Goal: Information Seeking & Learning: Find specific fact

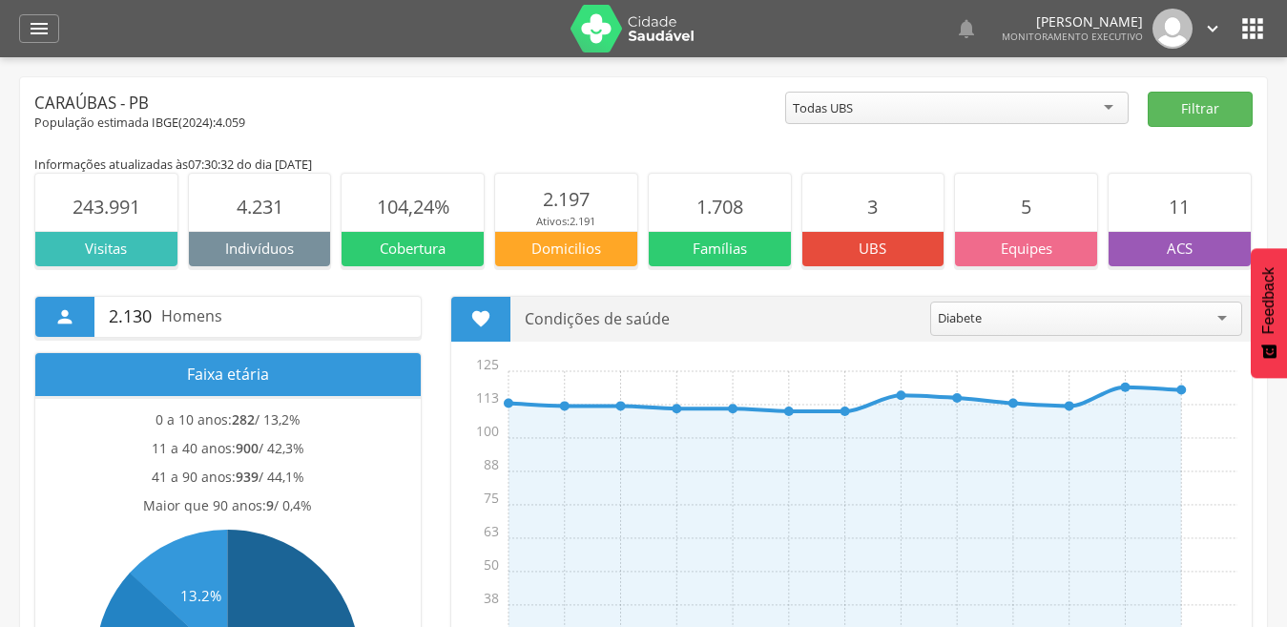
drag, startPoint x: 0, startPoint y: 0, endPoint x: 58, endPoint y: 63, distance: 85.7
click at [29, 42] on div " Dashboard Supervisão Produtividade Mapa da cidade Mapa de cobertura Ranking A…" at bounding box center [643, 28] width 1249 height 57
click at [31, 30] on icon "" at bounding box center [39, 28] width 23 height 23
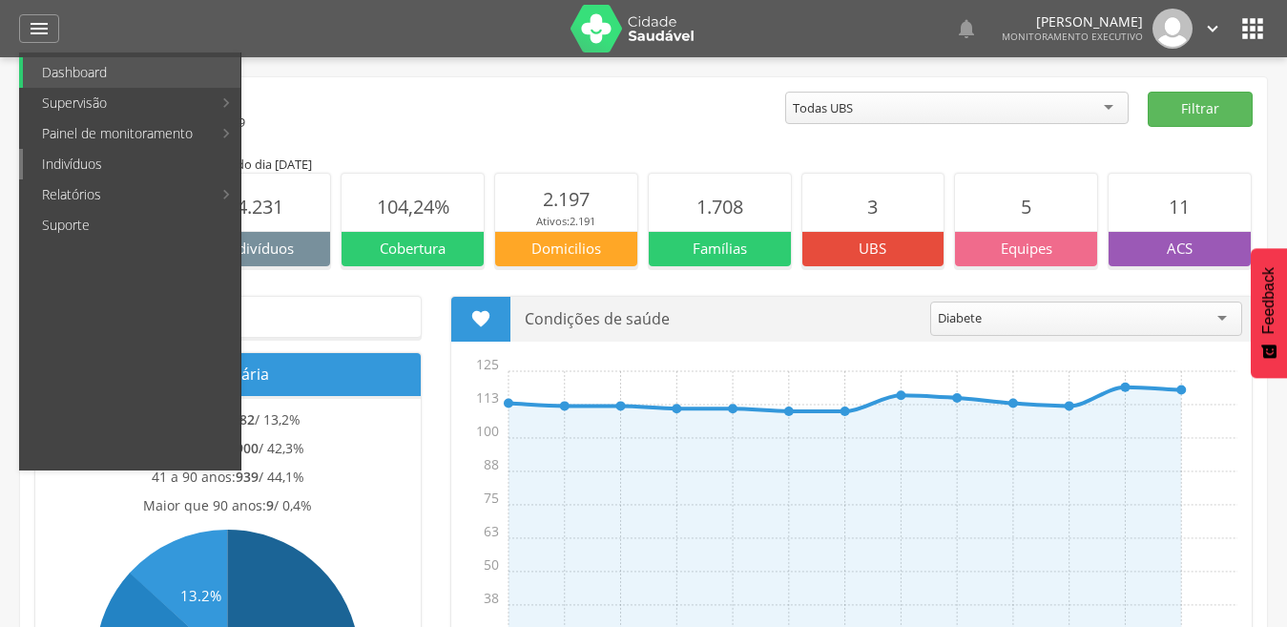
click at [71, 167] on link "Indivíduos" at bounding box center [132, 164] width 218 height 31
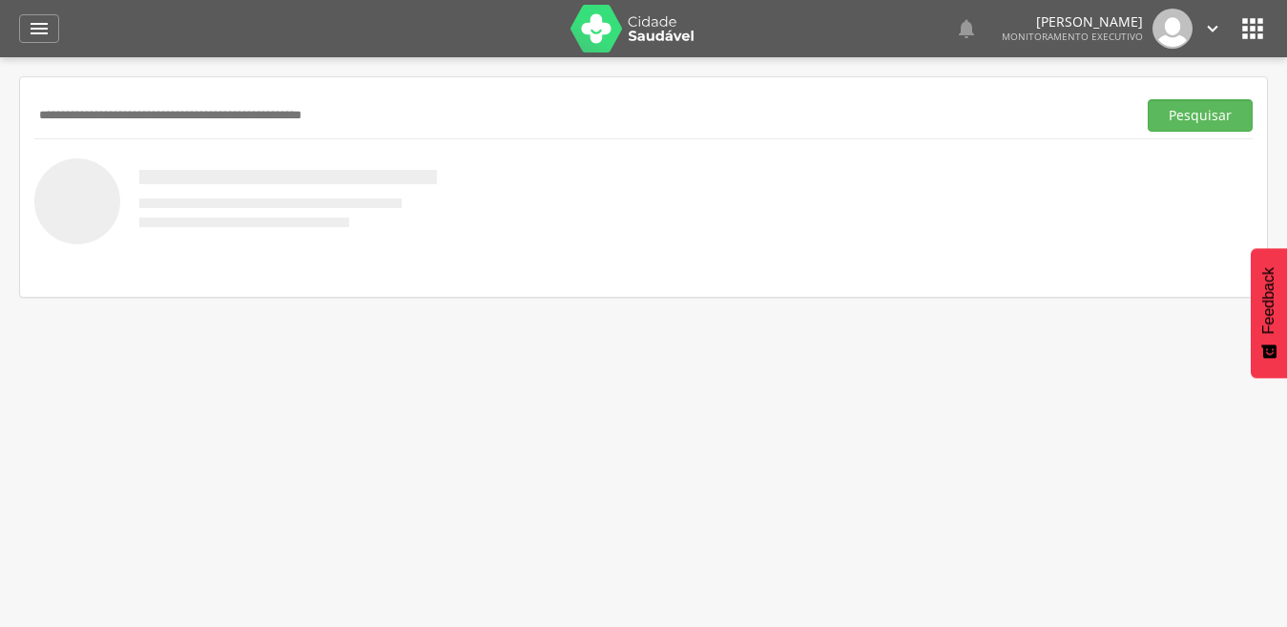
click at [149, 123] on input "text" at bounding box center [581, 115] width 1094 height 32
type input "******"
click at [1148, 99] on button "Pesquisar" at bounding box center [1200, 115] width 105 height 32
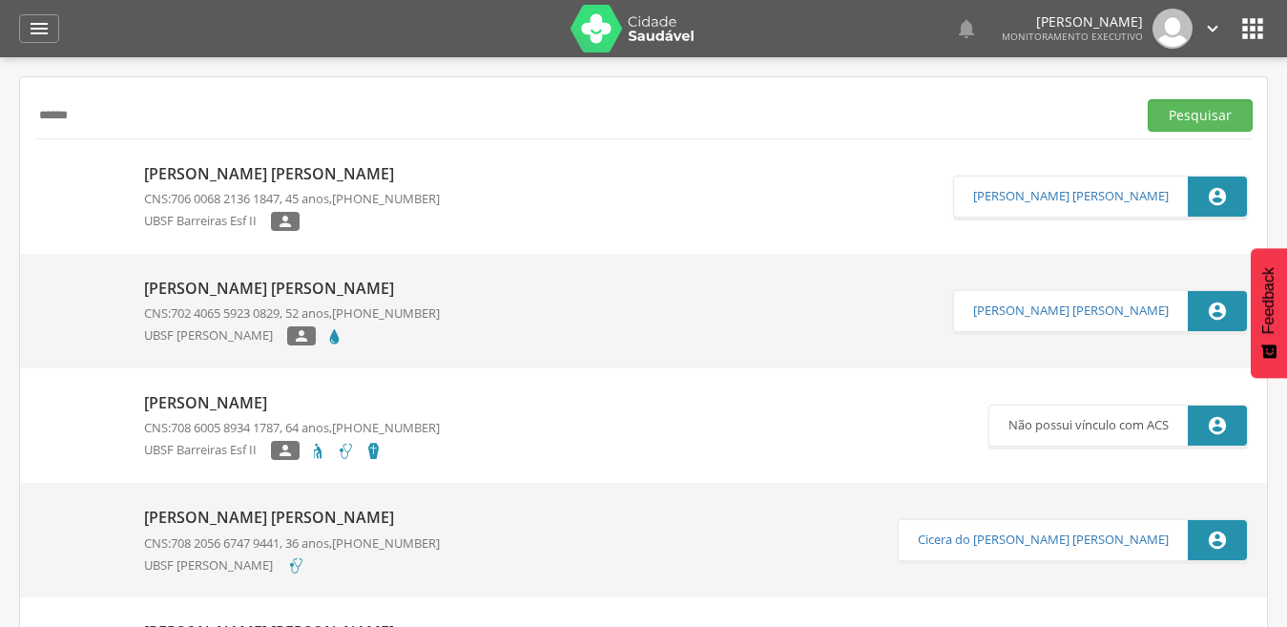
scroll to position [94, 0]
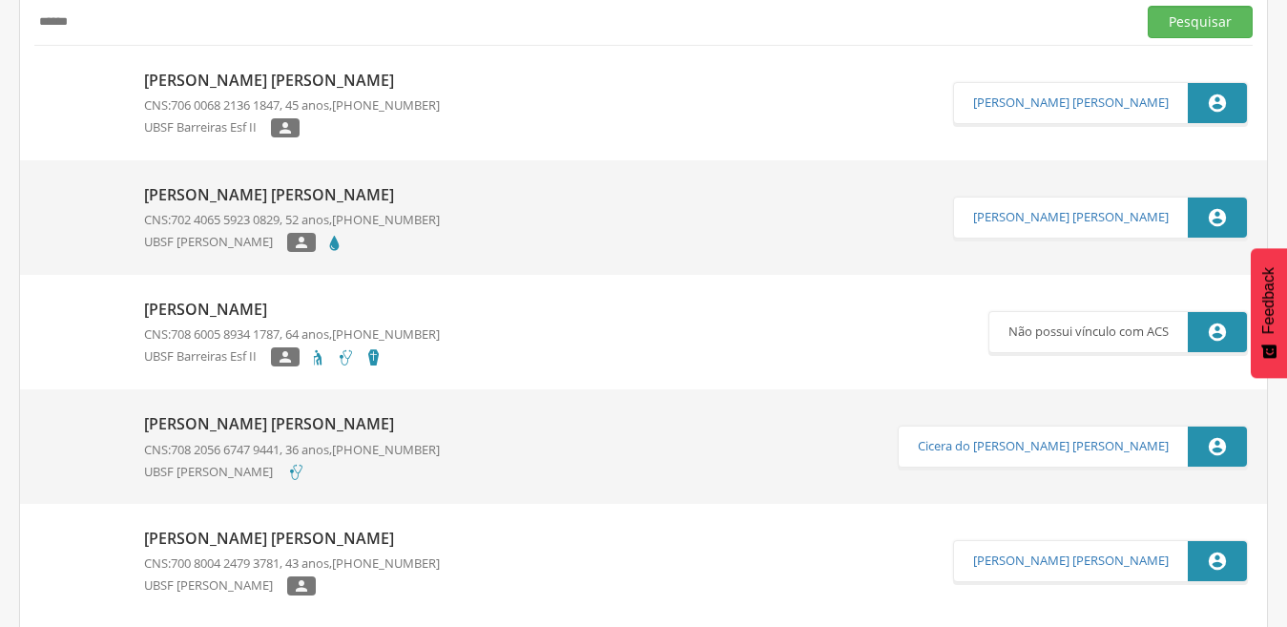
click at [234, 419] on p "[PERSON_NAME] [PERSON_NAME]" at bounding box center [292, 424] width 296 height 22
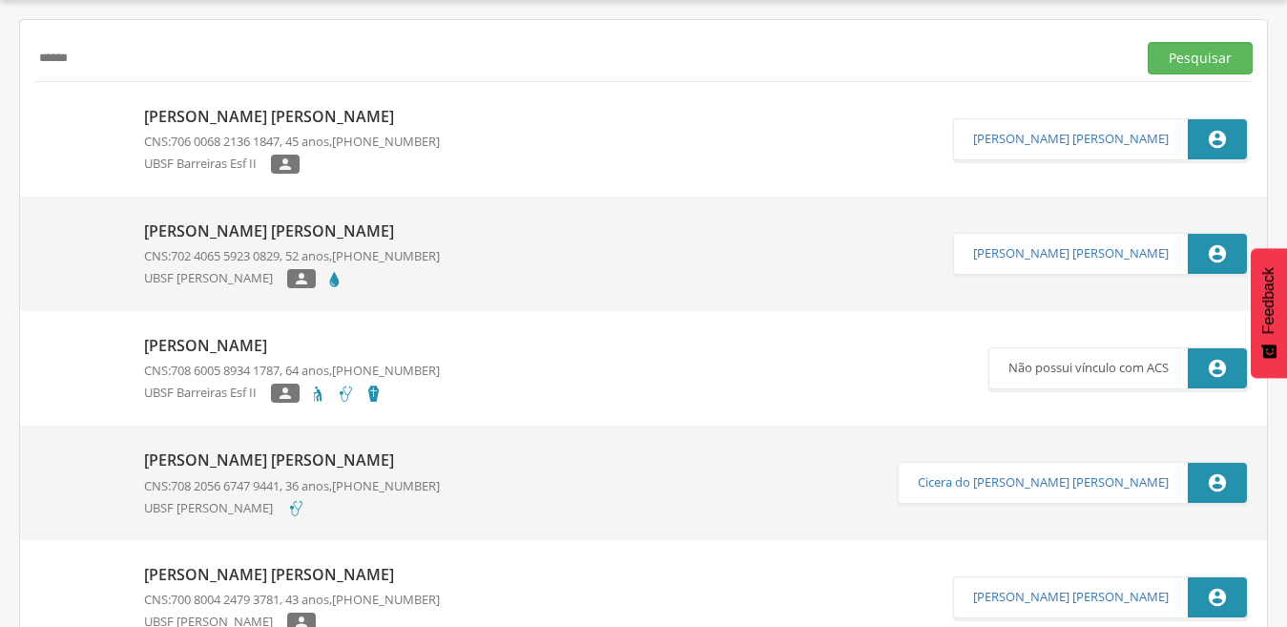
type input "**********"
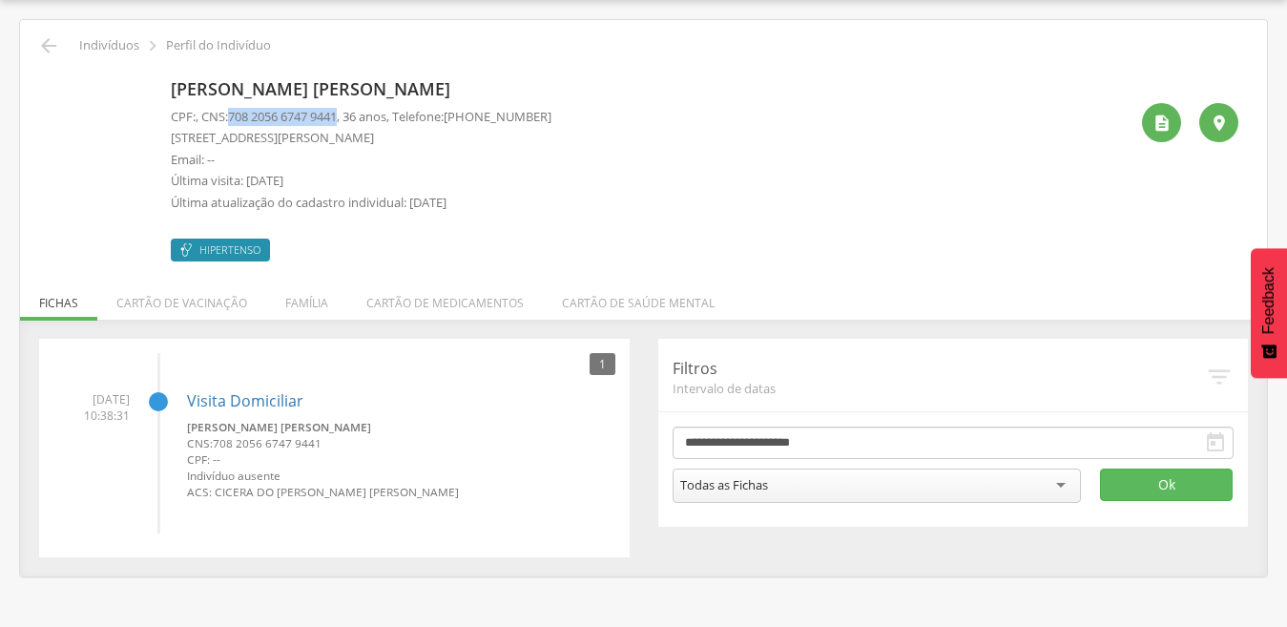
drag, startPoint x: 237, startPoint y: 117, endPoint x: 353, endPoint y: 119, distance: 116.4
click at [353, 119] on p "CPF: , CNS: [PHONE_NUMBER] , 36 anos, Telefone: [PHONE_NUMBER]" at bounding box center [361, 117] width 381 height 18
copy span "708 2056 6747 9441"
click at [45, 38] on icon "" at bounding box center [48, 45] width 23 height 23
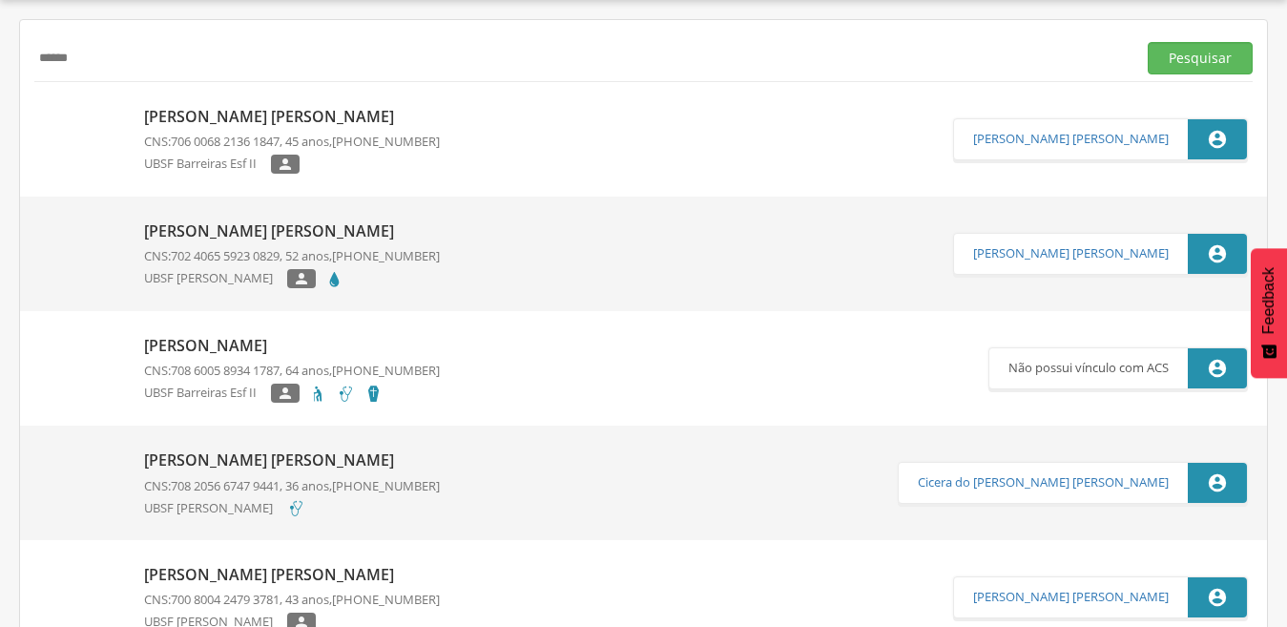
click at [79, 67] on input "******" at bounding box center [581, 58] width 1094 height 32
type input "**********"
click at [1148, 42] on button "Pesquisar" at bounding box center [1200, 58] width 105 height 32
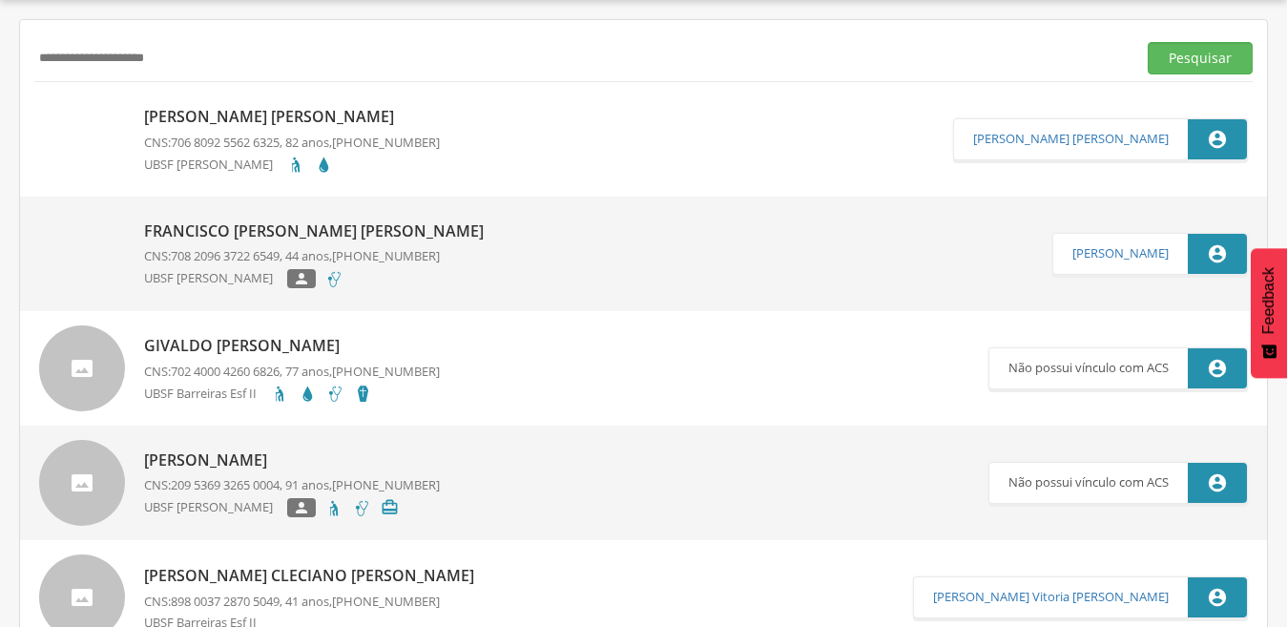
click at [214, 116] on p "[PERSON_NAME] [PERSON_NAME]" at bounding box center [292, 117] width 296 height 22
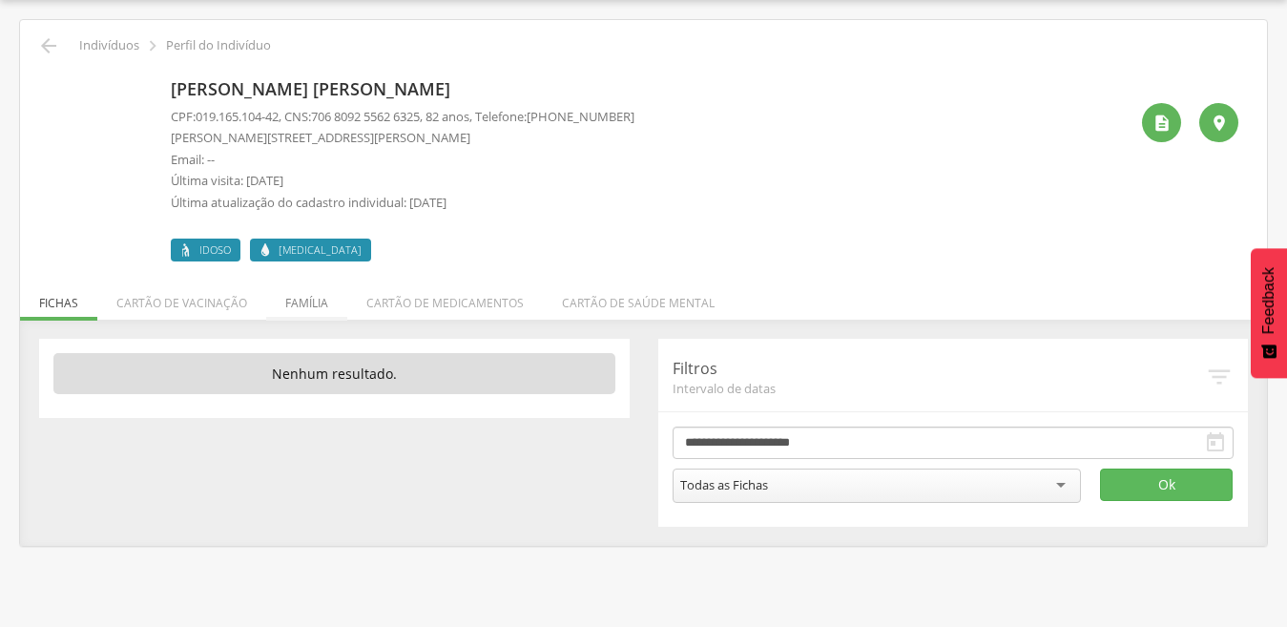
click at [289, 301] on li "Família" at bounding box center [306, 298] width 81 height 45
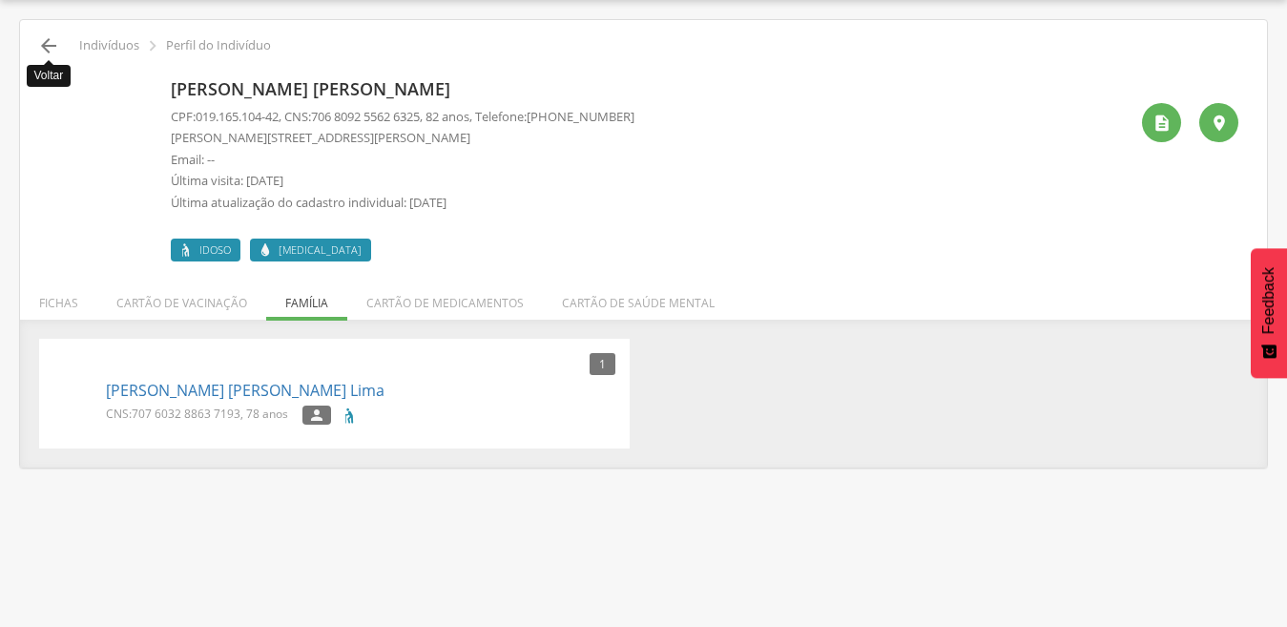
click at [53, 45] on icon "" at bounding box center [48, 45] width 23 height 23
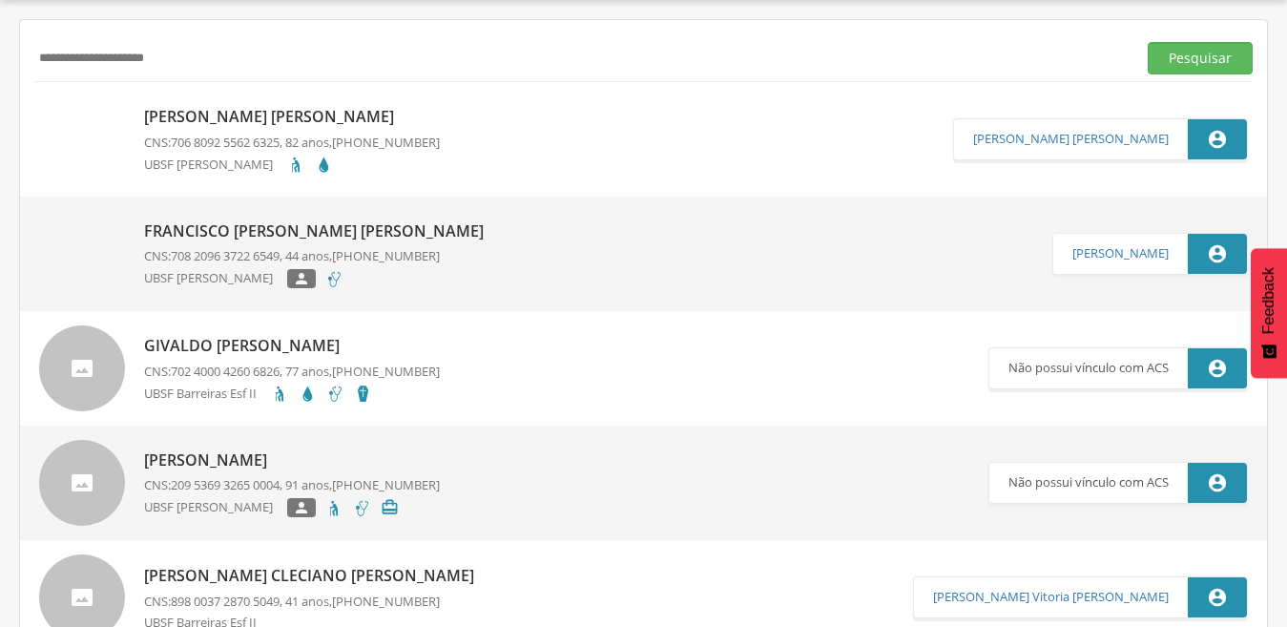
click at [215, 232] on p "Francisco [PERSON_NAME] [PERSON_NAME]" at bounding box center [318, 231] width 349 height 22
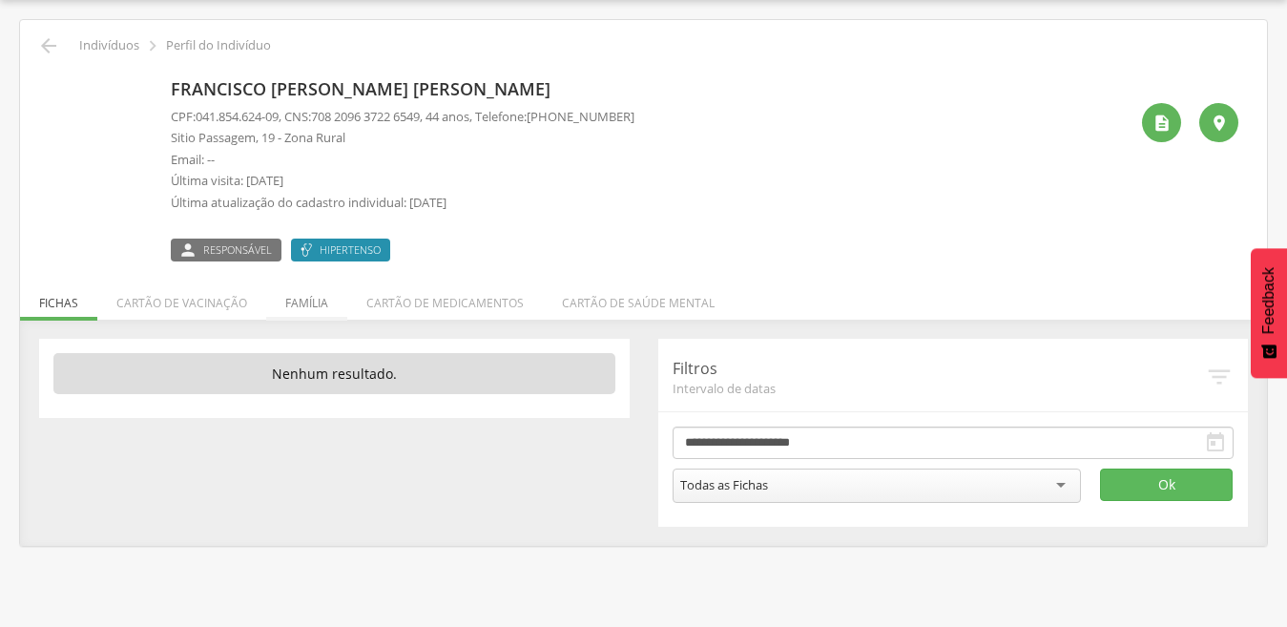
click at [295, 302] on li "Família" at bounding box center [306, 298] width 81 height 45
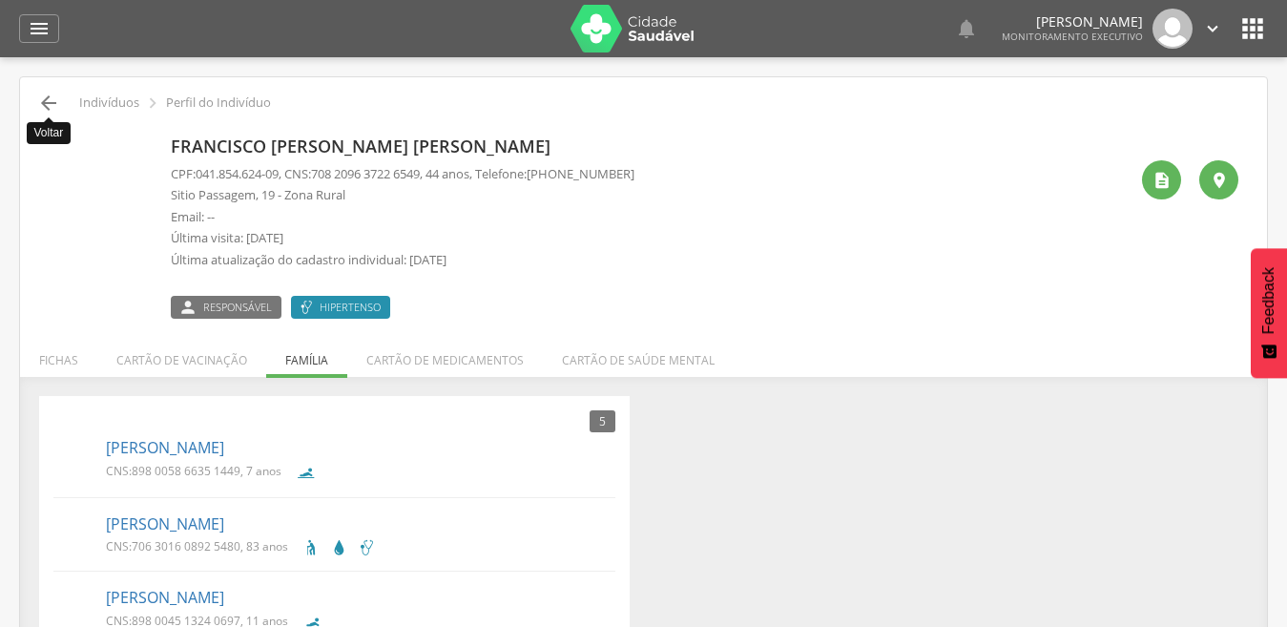
click at [42, 109] on icon "" at bounding box center [48, 103] width 23 height 23
